Goal: Communication & Community: Ask a question

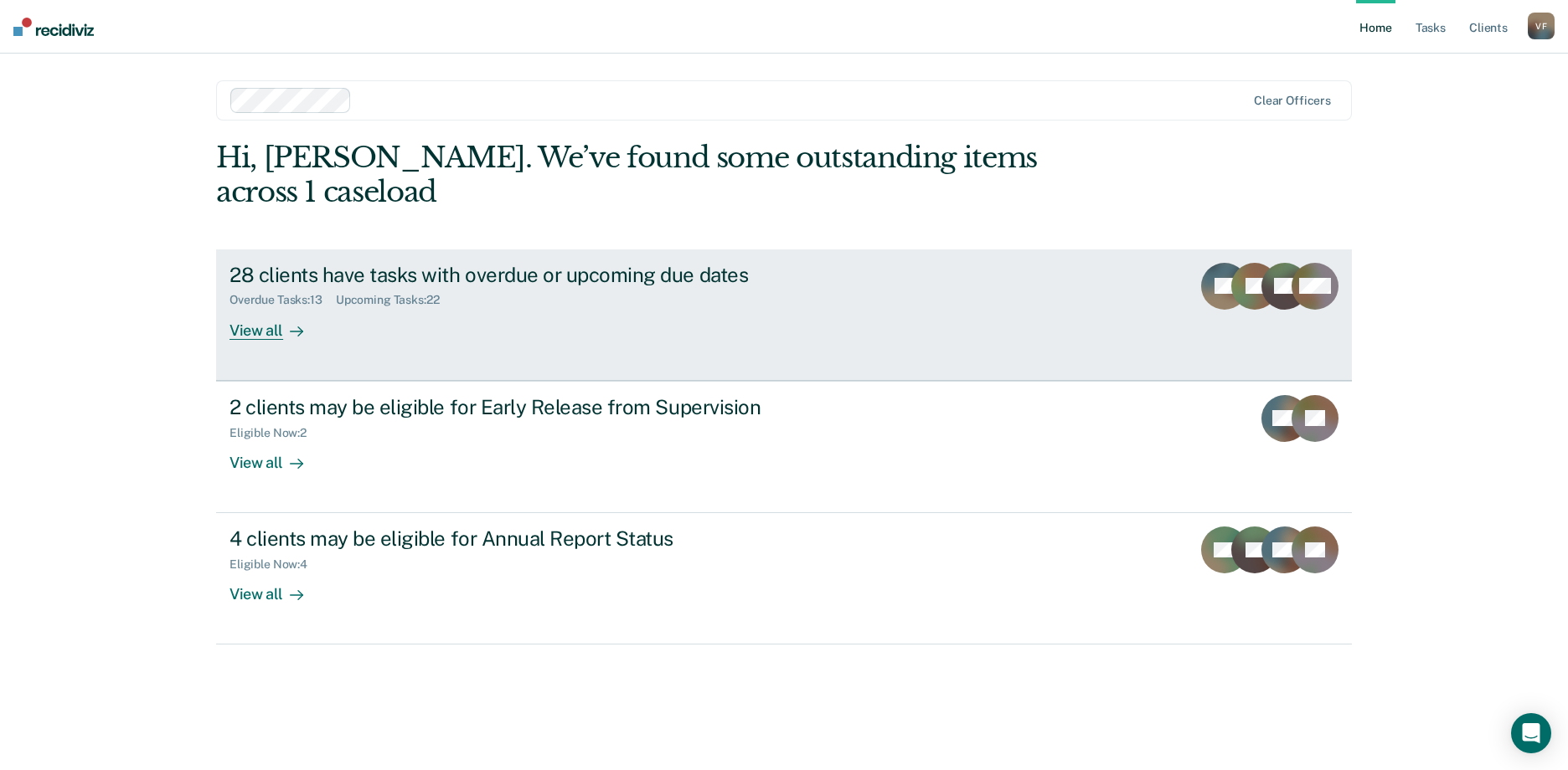
click at [666, 263] on div "28 clients have tasks with overdue or upcoming due dates" at bounding box center [523, 275] width 588 height 24
click at [624, 263] on div "28 clients have tasks with overdue or upcoming due dates" at bounding box center [523, 275] width 588 height 24
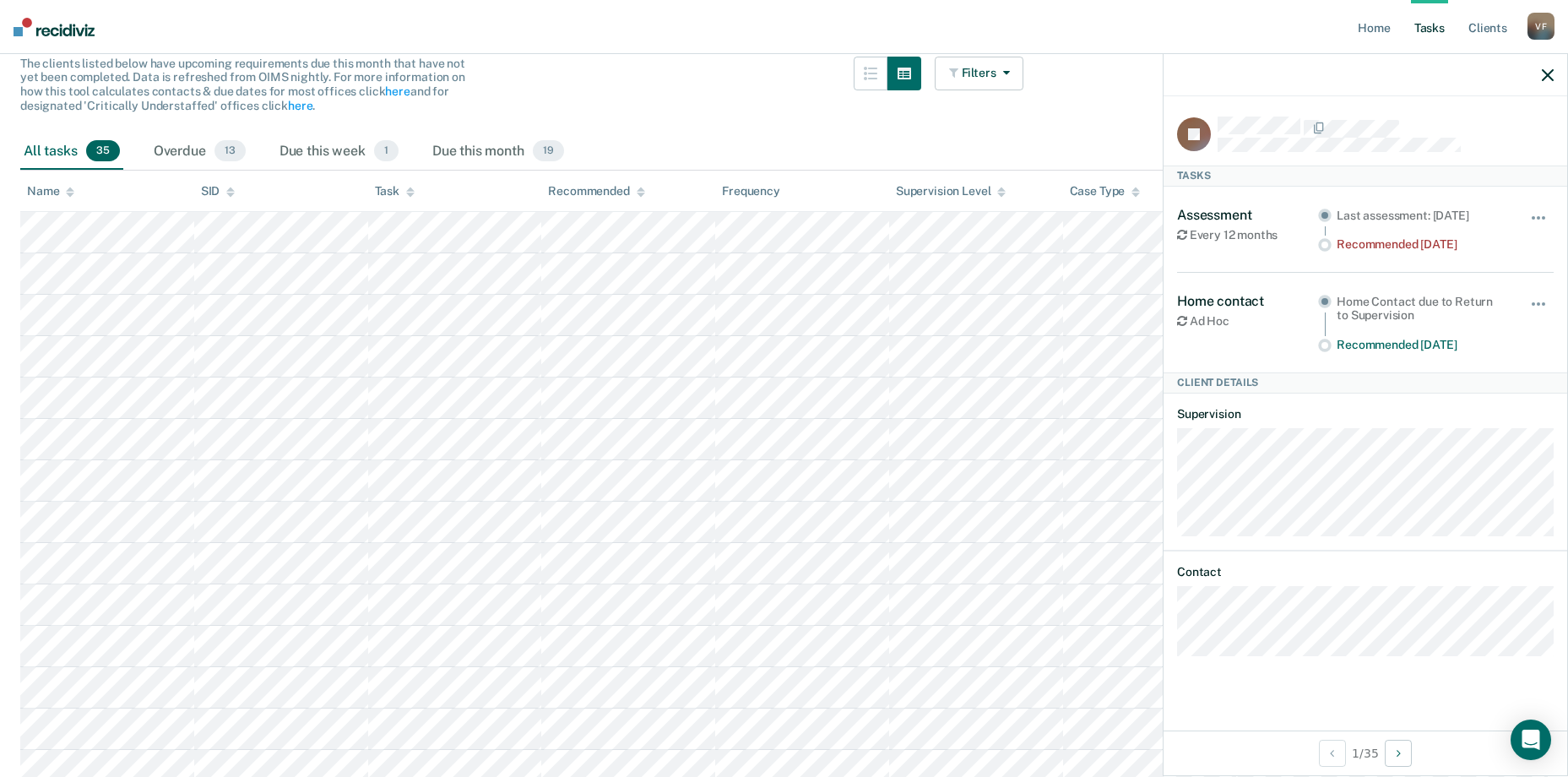
scroll to position [254, 0]
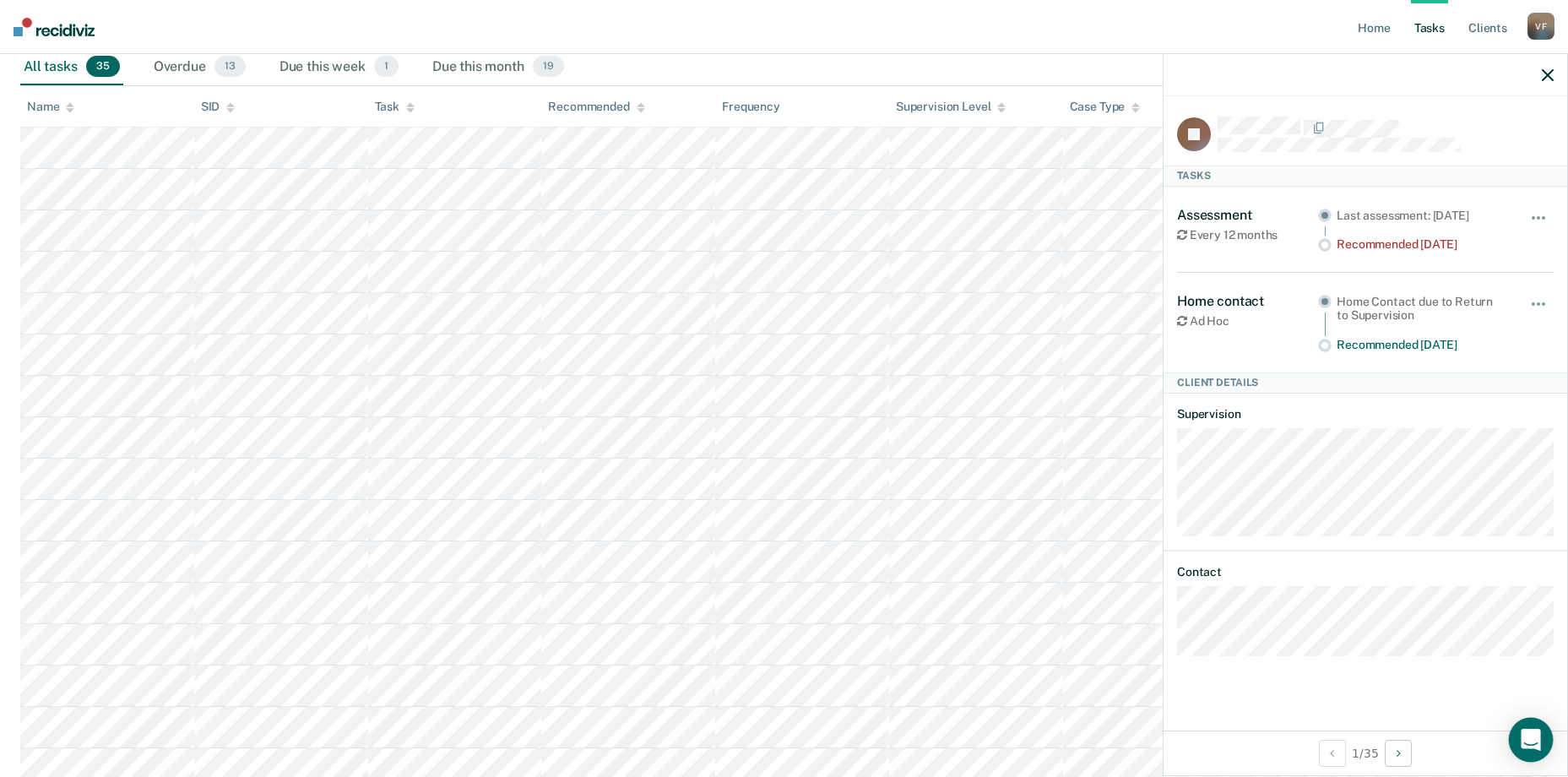
click at [1526, 748] on icon "Open Intercom Messenger" at bounding box center [1530, 739] width 20 height 22
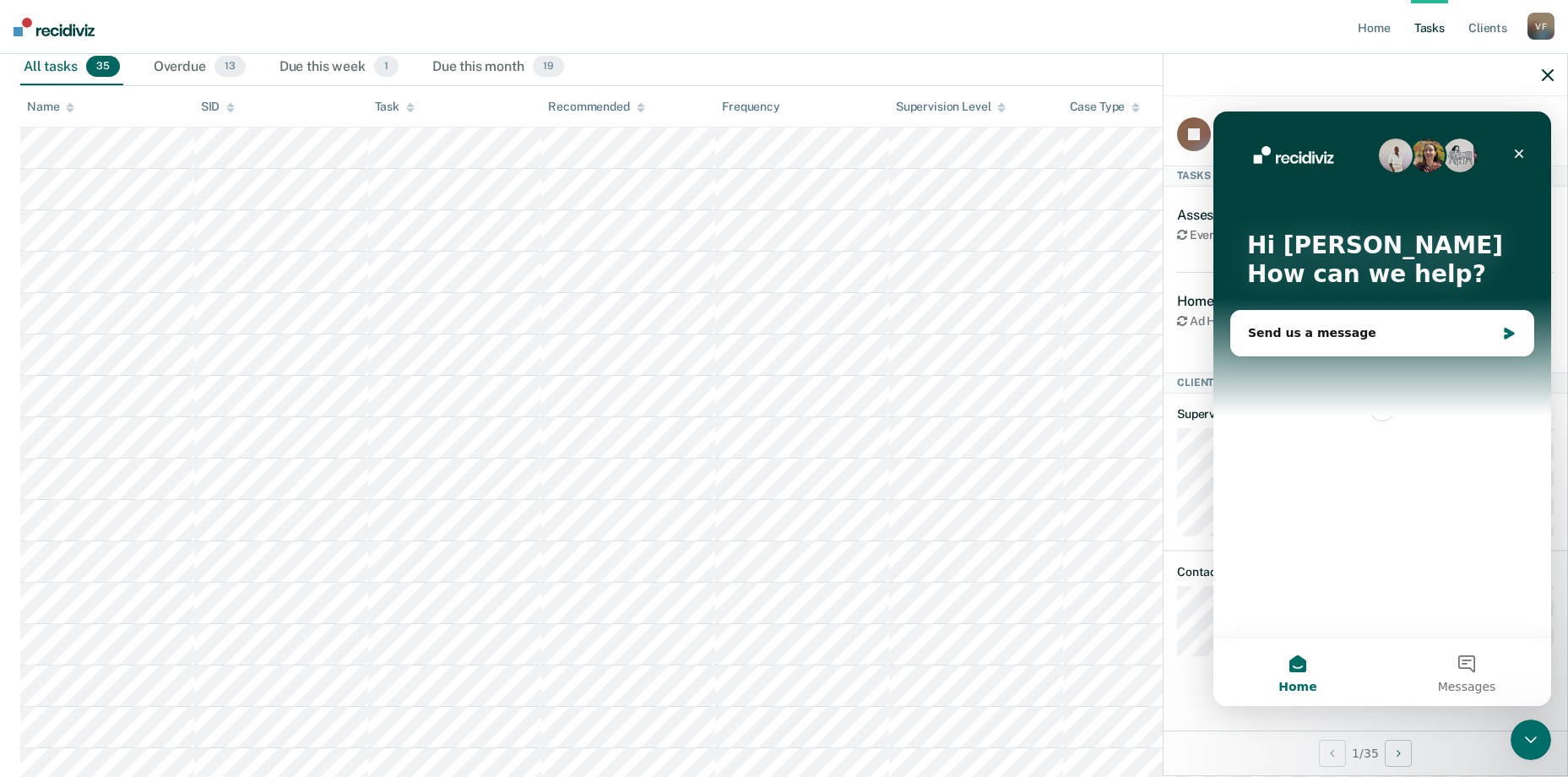
scroll to position [0, 0]
click at [1322, 342] on div "Send us a message" at bounding box center [1382, 334] width 303 height 45
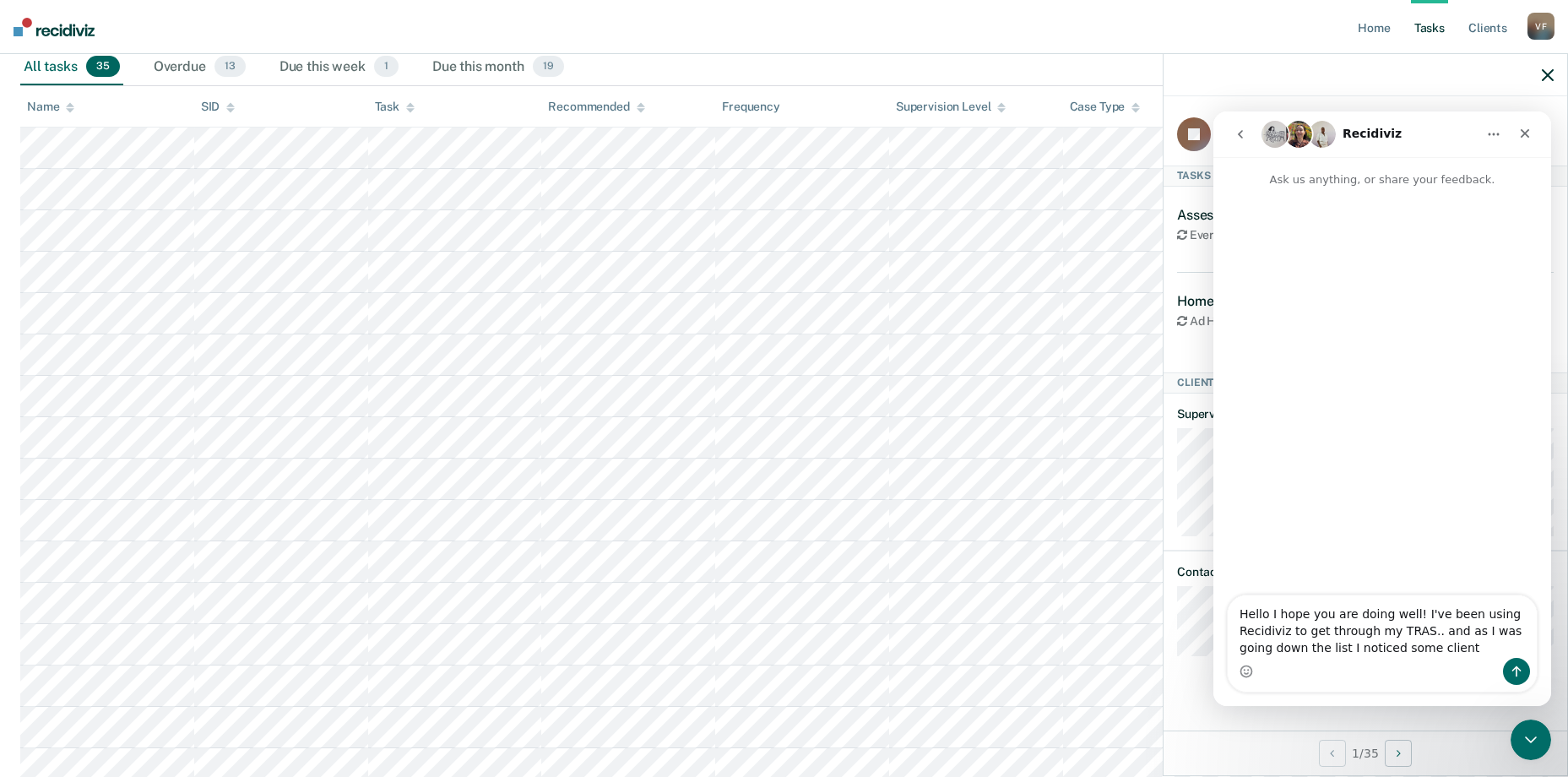
click at [1422, 649] on textarea "Hello I hope you are doing well! I've been using Recidiviz to get through my TR…" at bounding box center [1382, 627] width 309 height 62
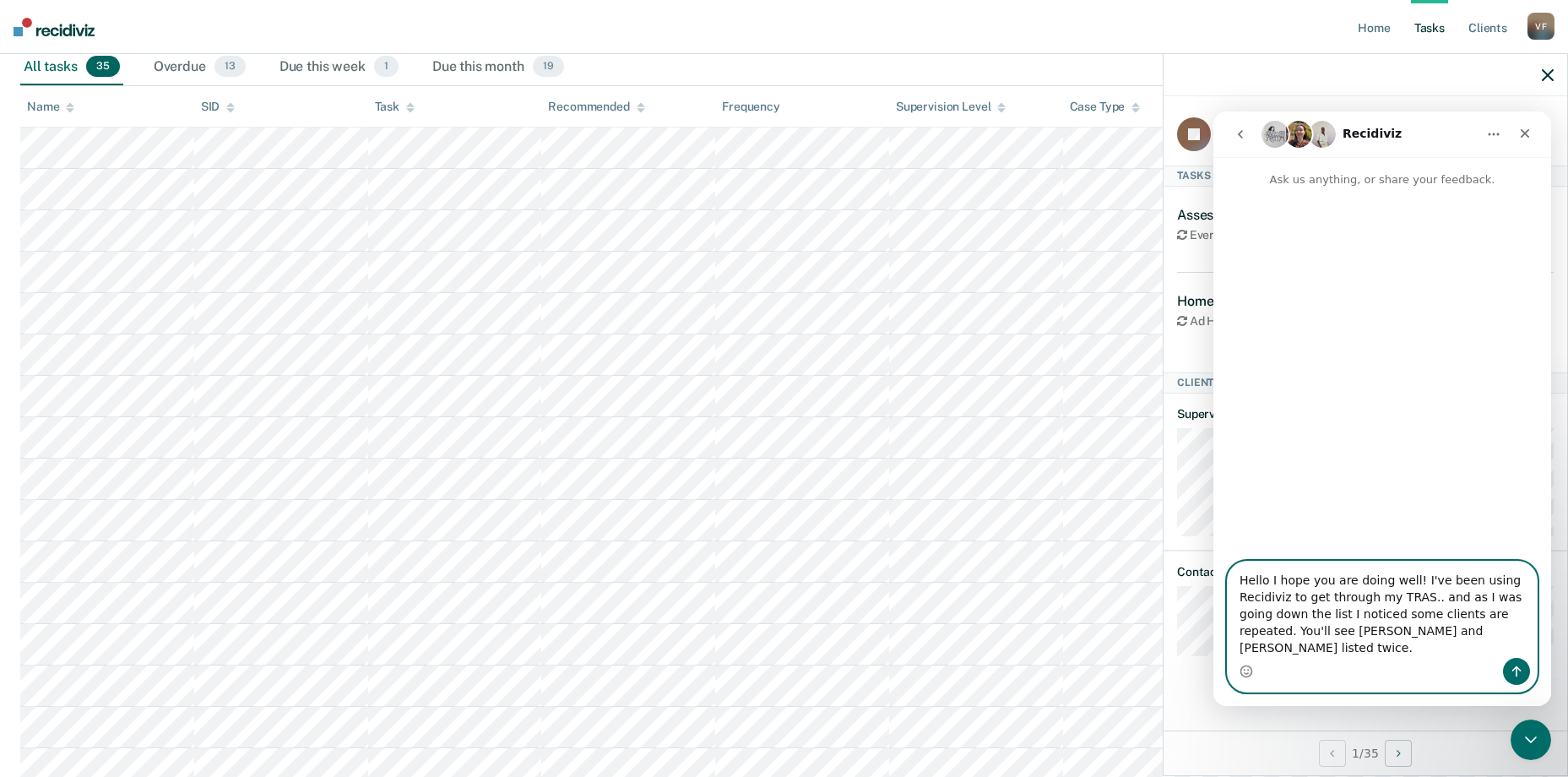
click at [1517, 646] on textarea "Hello I hope you are doing well! I've been using Recidiviz to get through my TR…" at bounding box center [1382, 611] width 309 height 97
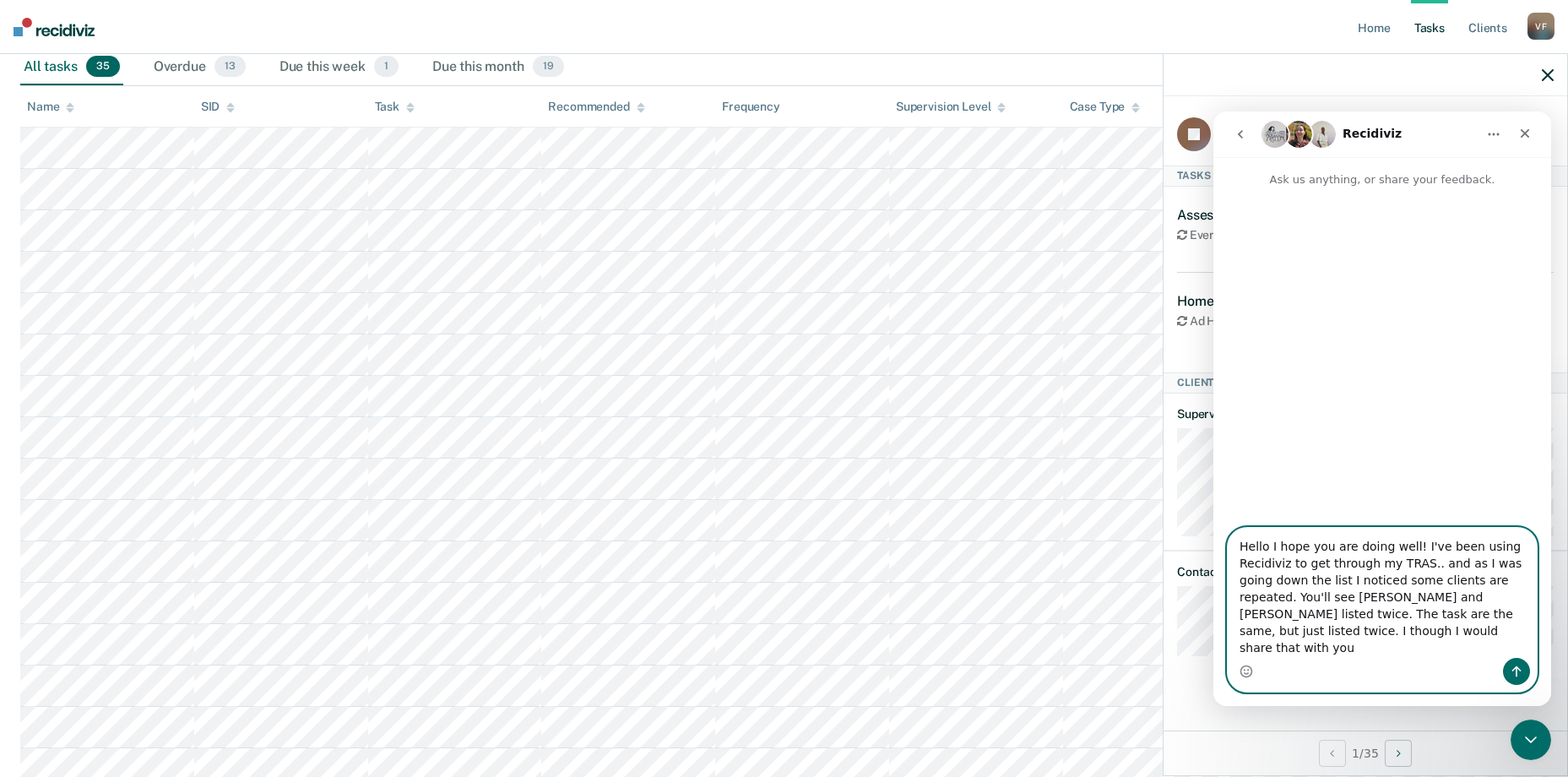
type textarea "Hello I hope you are doing well! I've been using Recidiviz to get through my TR…"
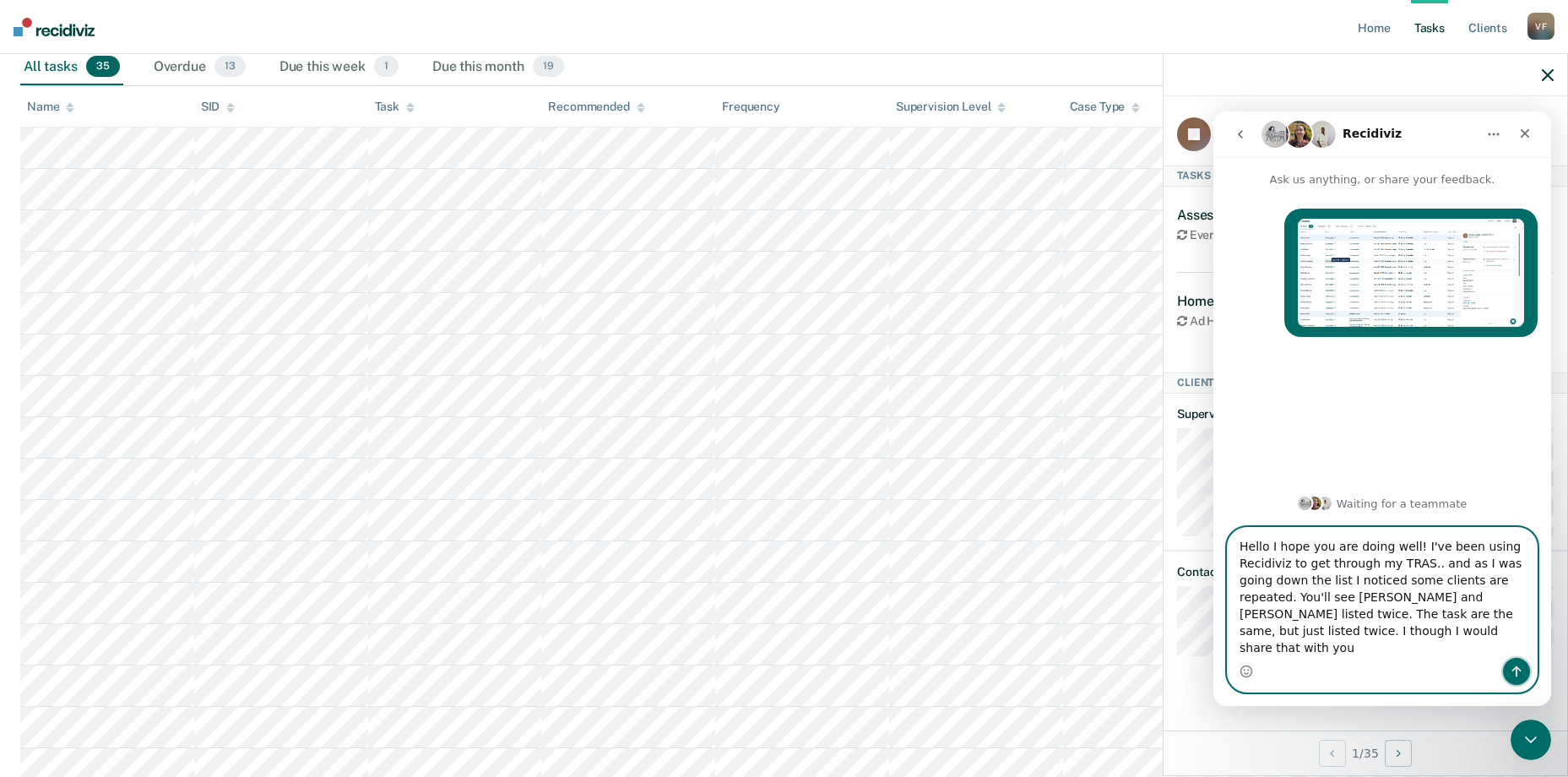
click at [1515, 674] on icon "Send a message…" at bounding box center [1517, 672] width 14 height 14
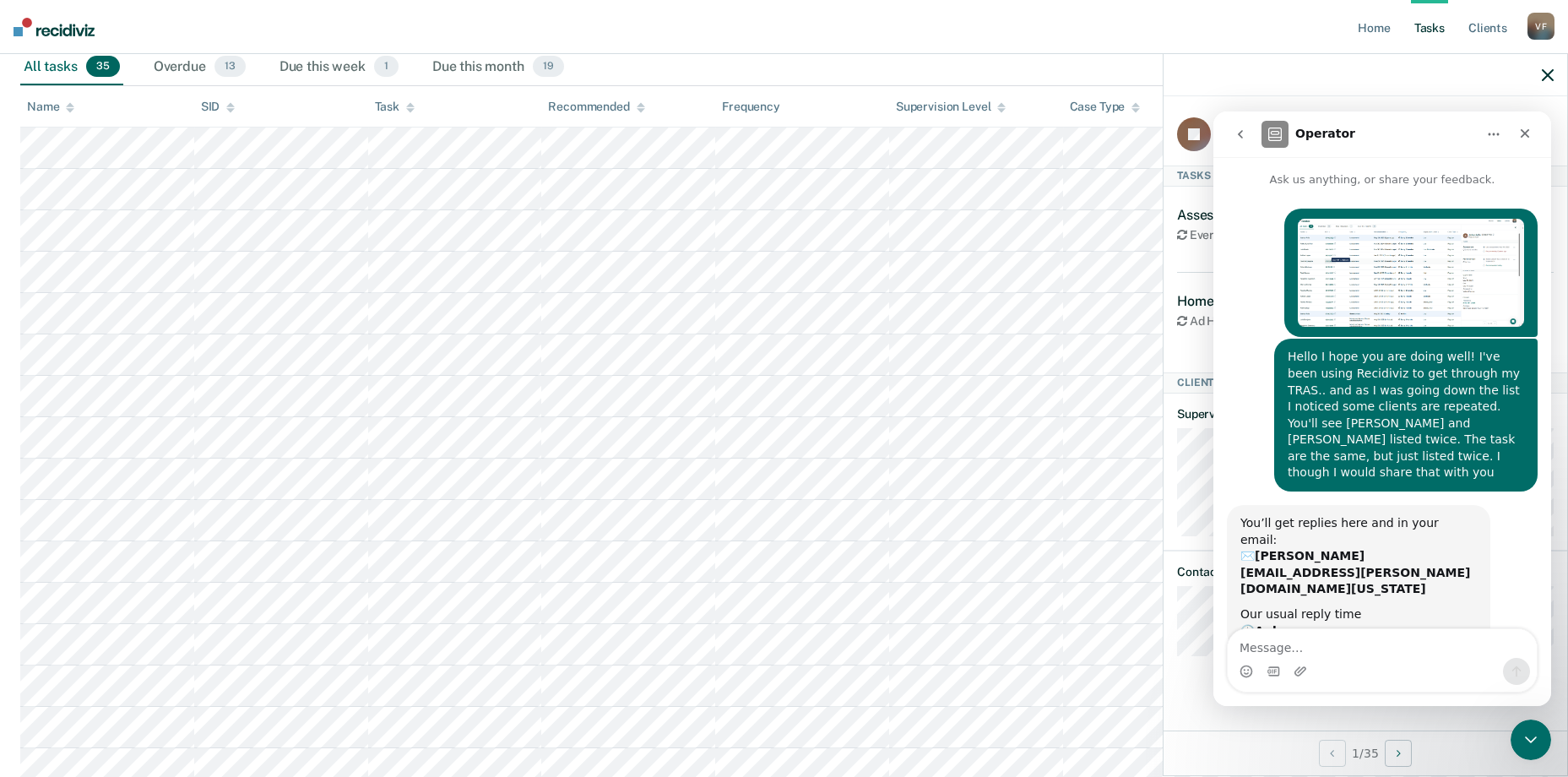
click at [1238, 130] on icon "go back" at bounding box center [1240, 135] width 14 height 14
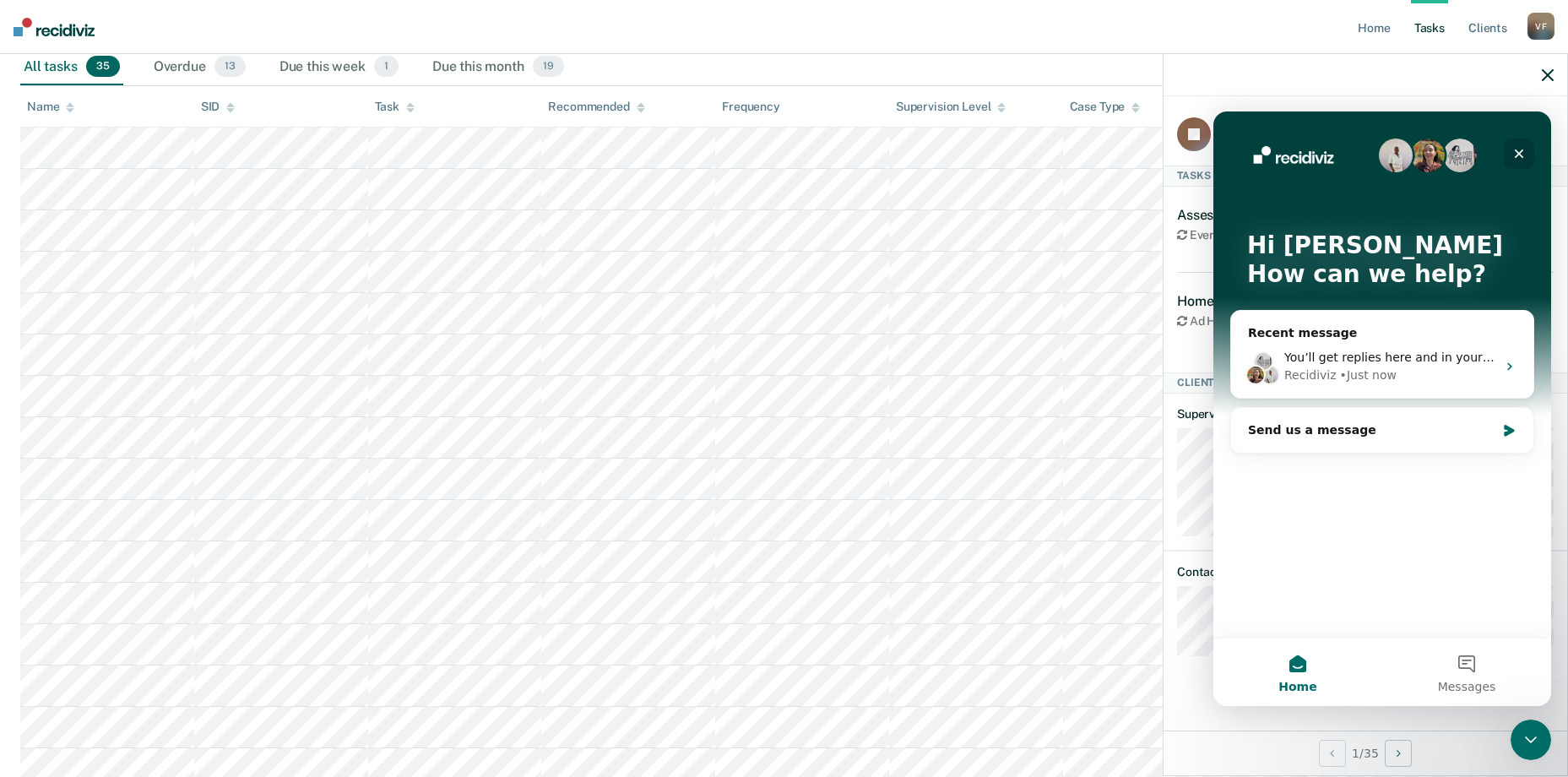
click at [1515, 154] on icon "Close" at bounding box center [1520, 154] width 14 height 14
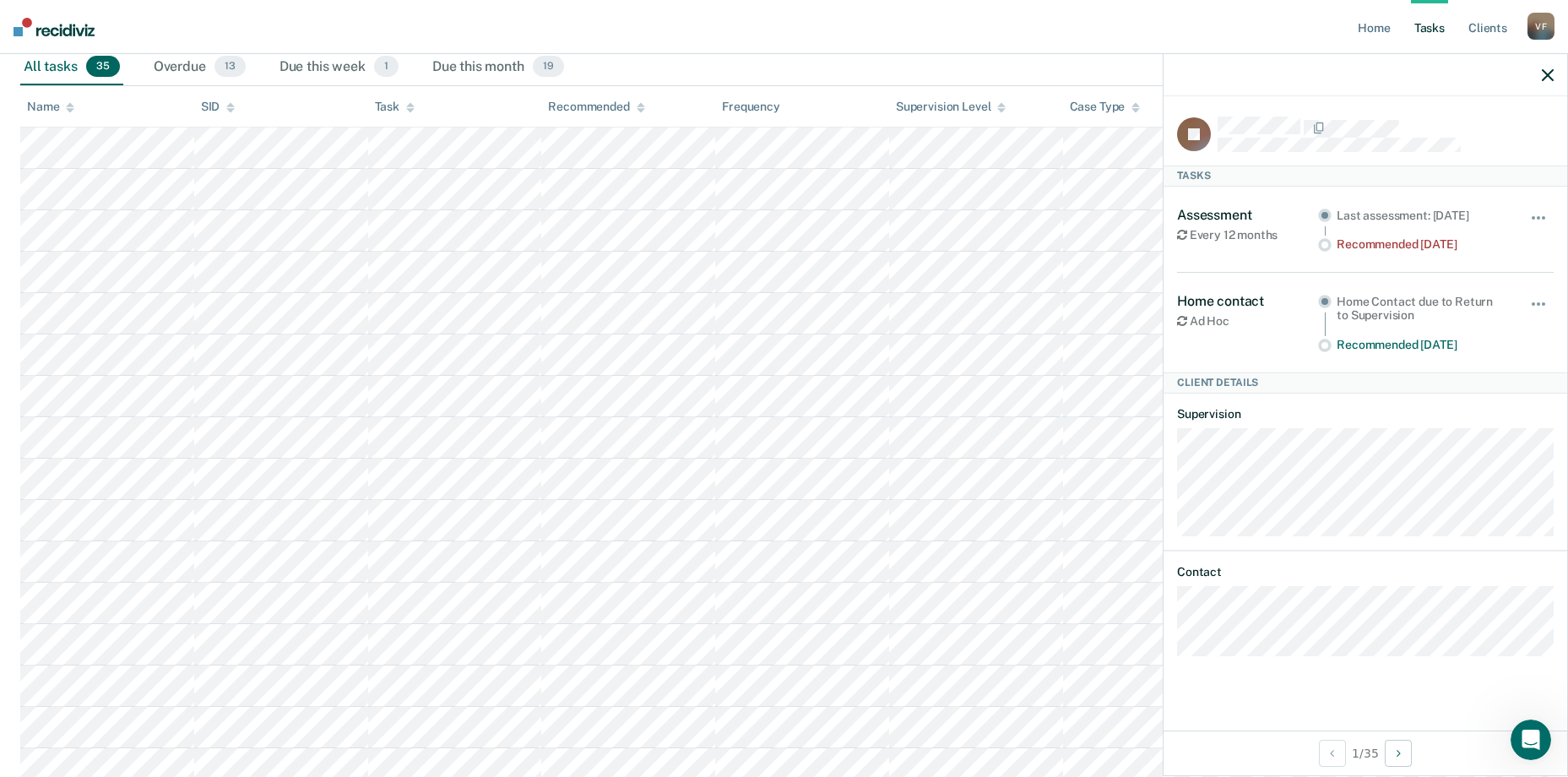
click at [1292, 21] on nav "Home Tasks Client s [PERSON_NAME] V F Profile How it works Log Out" at bounding box center [784, 27] width 1568 height 54
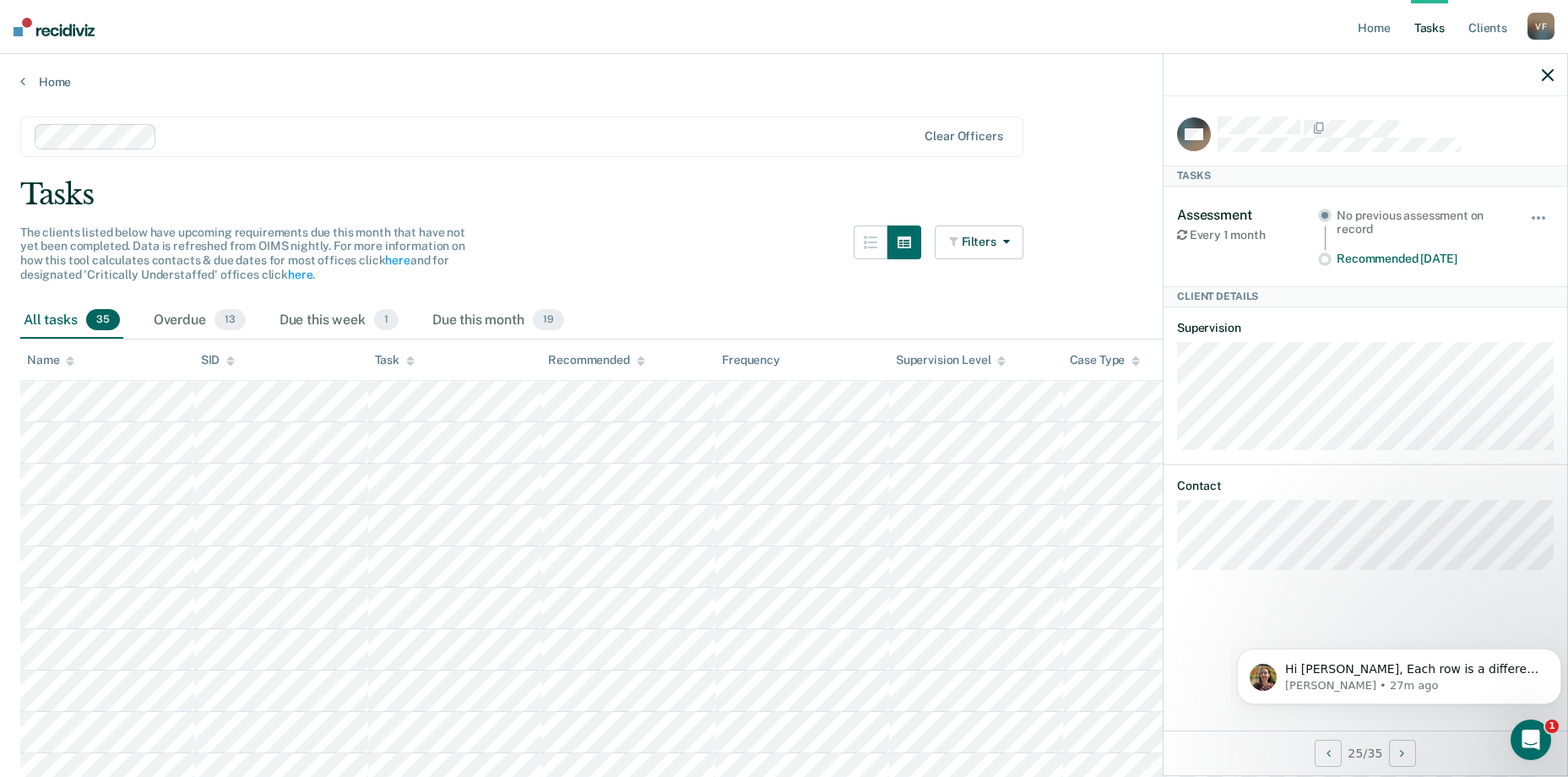
click at [397, 363] on div "Task" at bounding box center [395, 360] width 40 height 15
click at [401, 362] on div "Task" at bounding box center [395, 360] width 40 height 15
click at [408, 361] on icon at bounding box center [410, 360] width 9 height 11
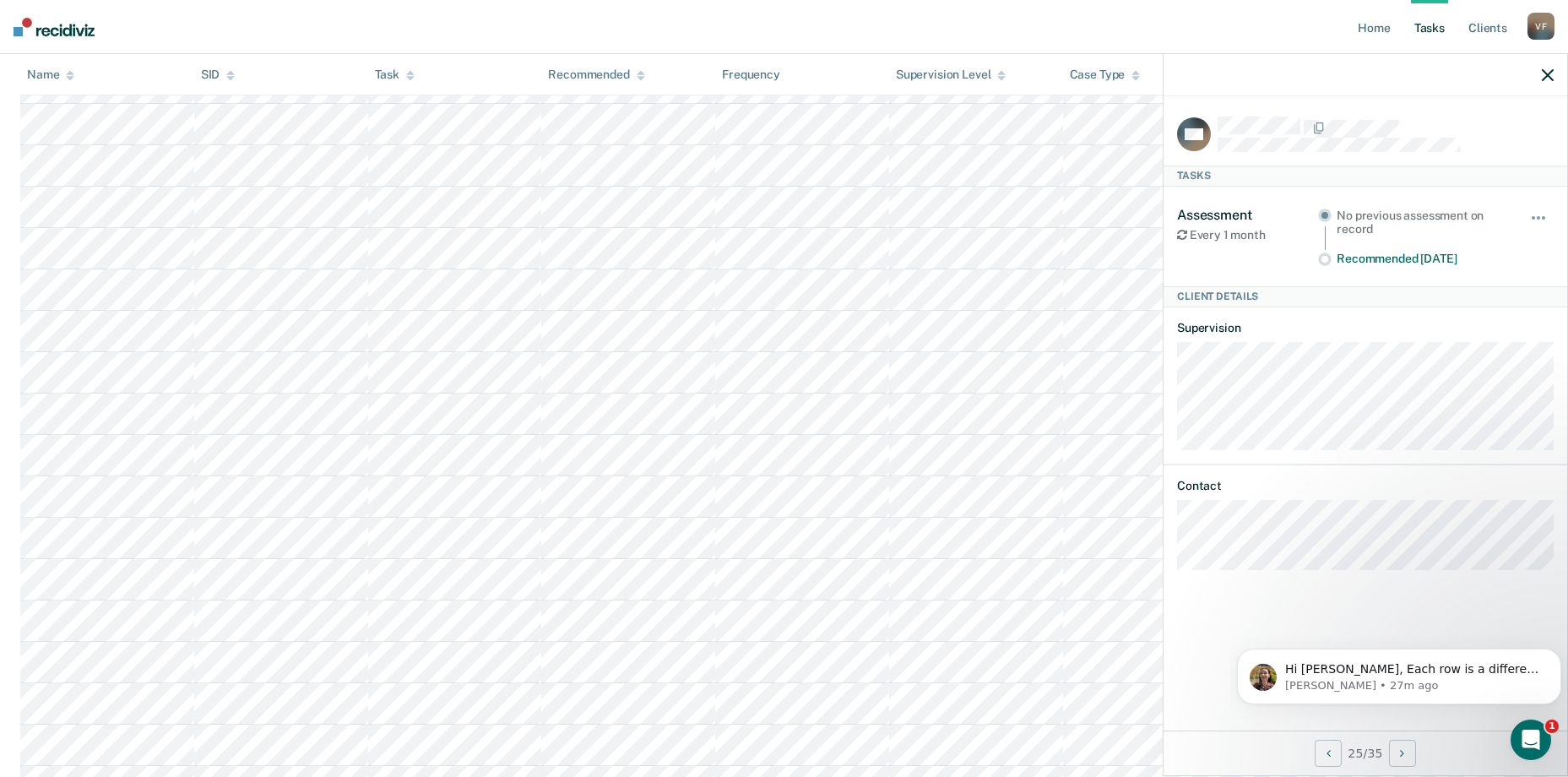
scroll to position [1120, 0]
